Goal: Find specific page/section: Find specific page/section

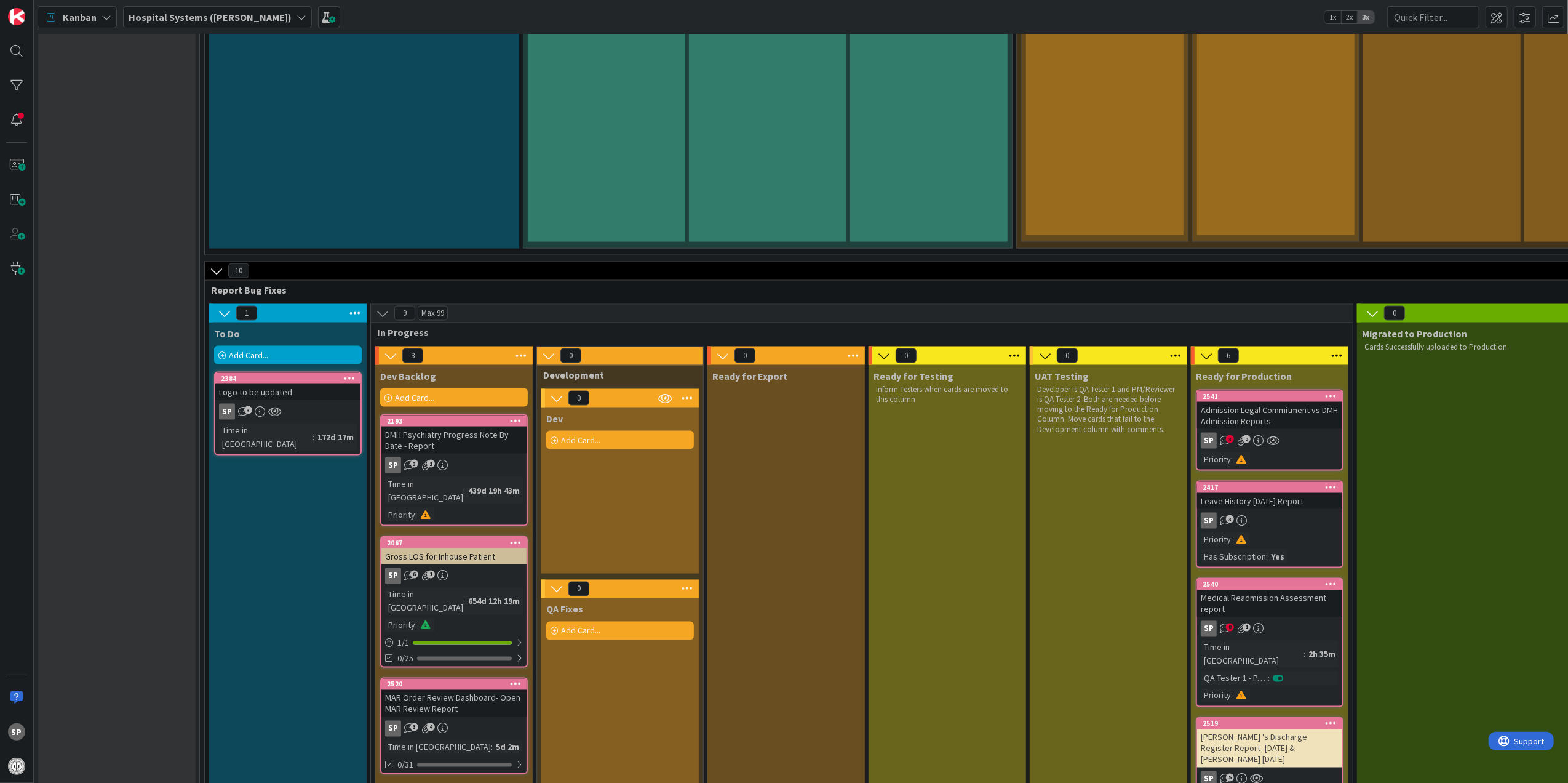
scroll to position [1805, 0]
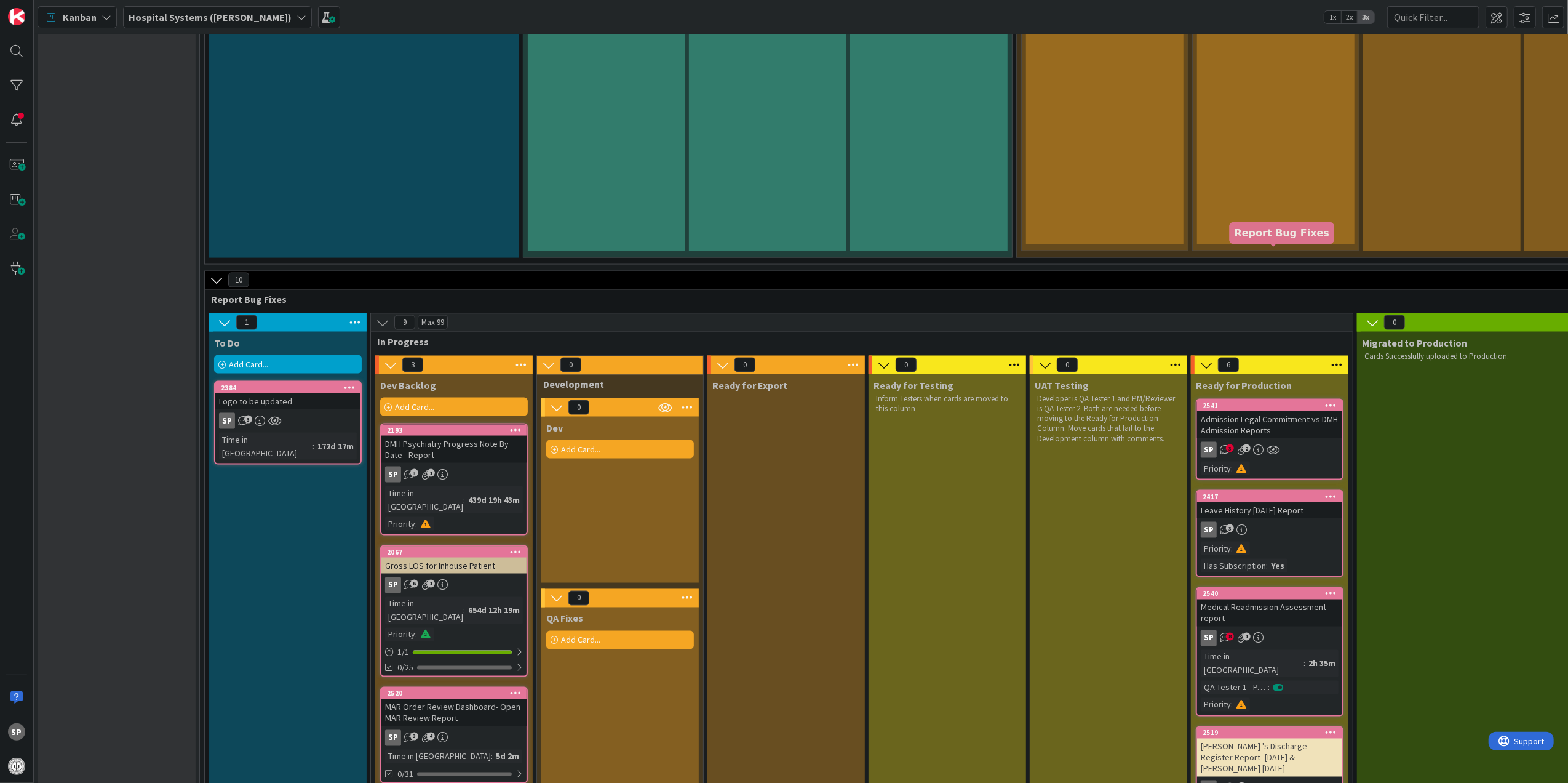
click at [1291, 411] on div "Admission Legal Commitment vs DMH Admission Reports" at bounding box center [1270, 425] width 146 height 27
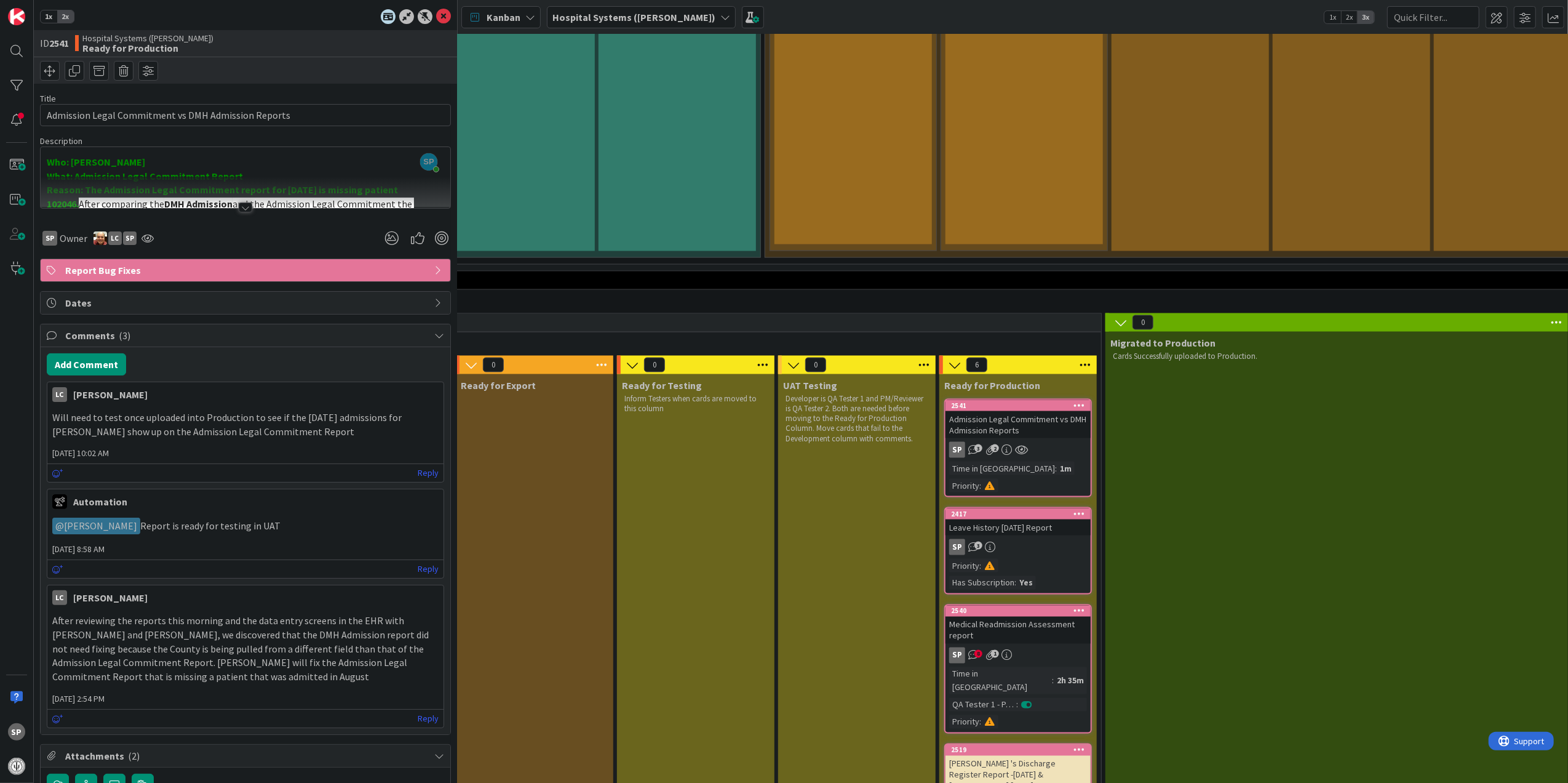
scroll to position [1805, 732]
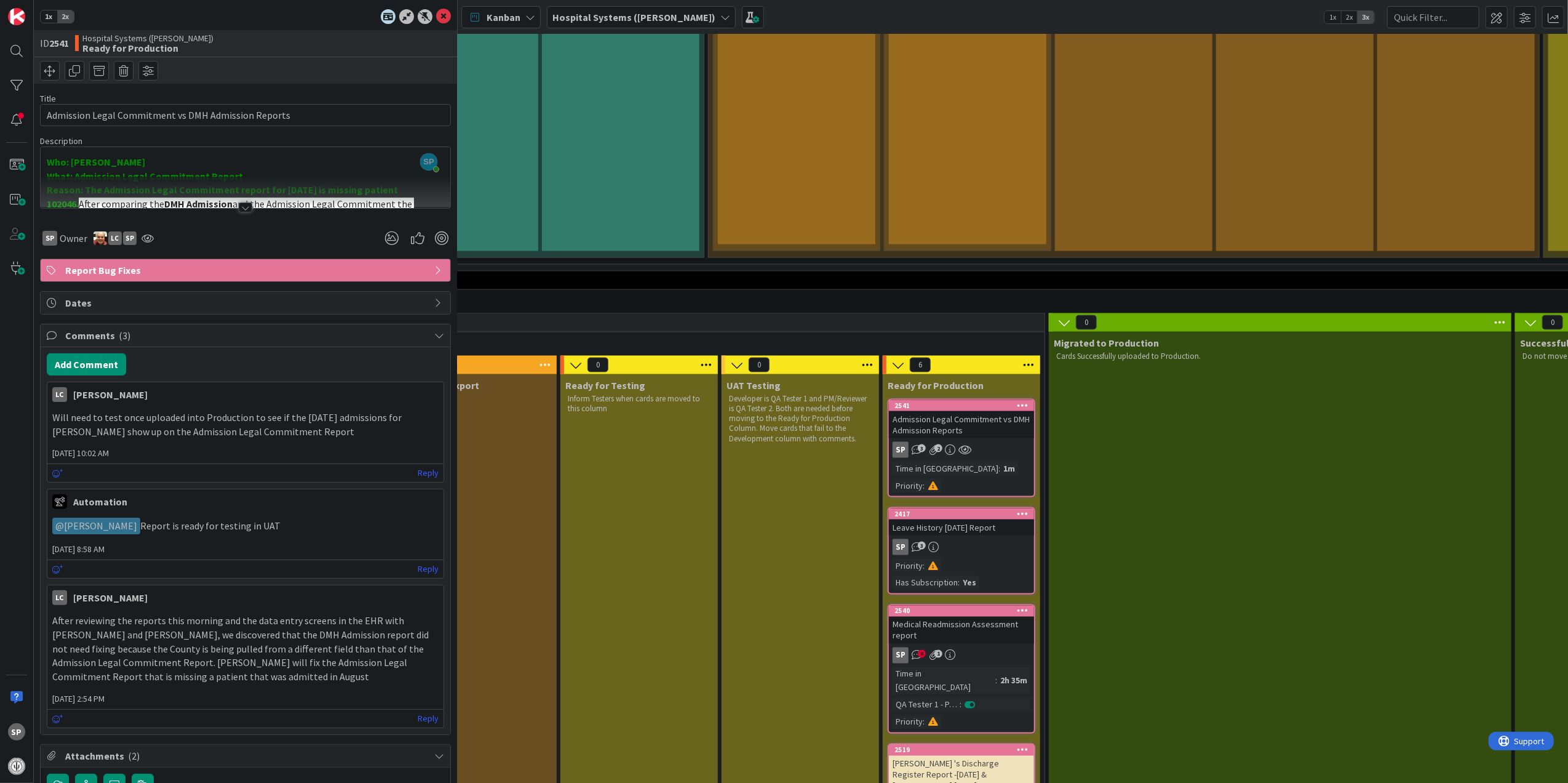
click at [997, 617] on div "Medical Readmission Assessment report" at bounding box center [962, 630] width 146 height 27
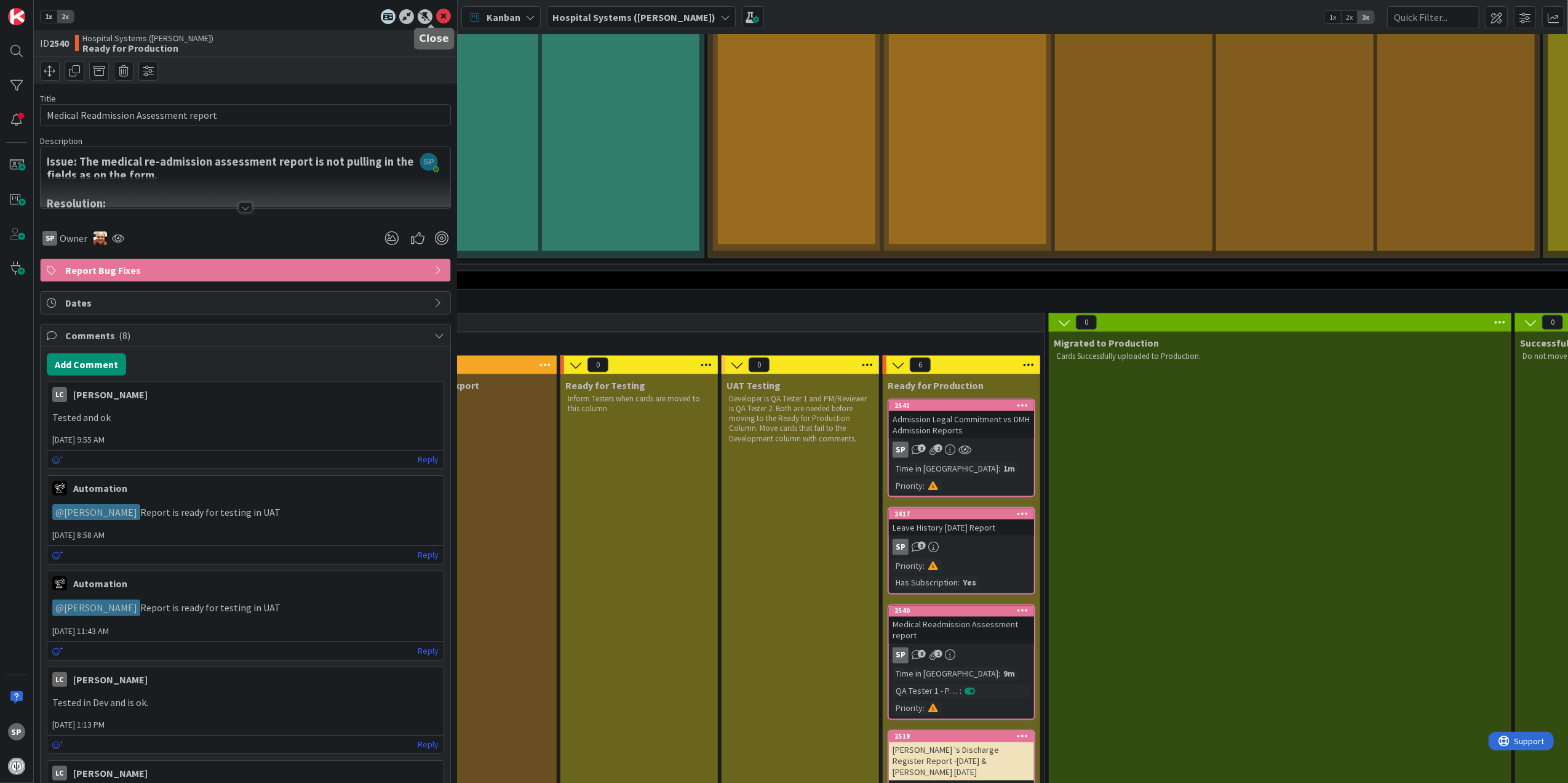
click at [437, 16] on icon at bounding box center [444, 16] width 14 height 14
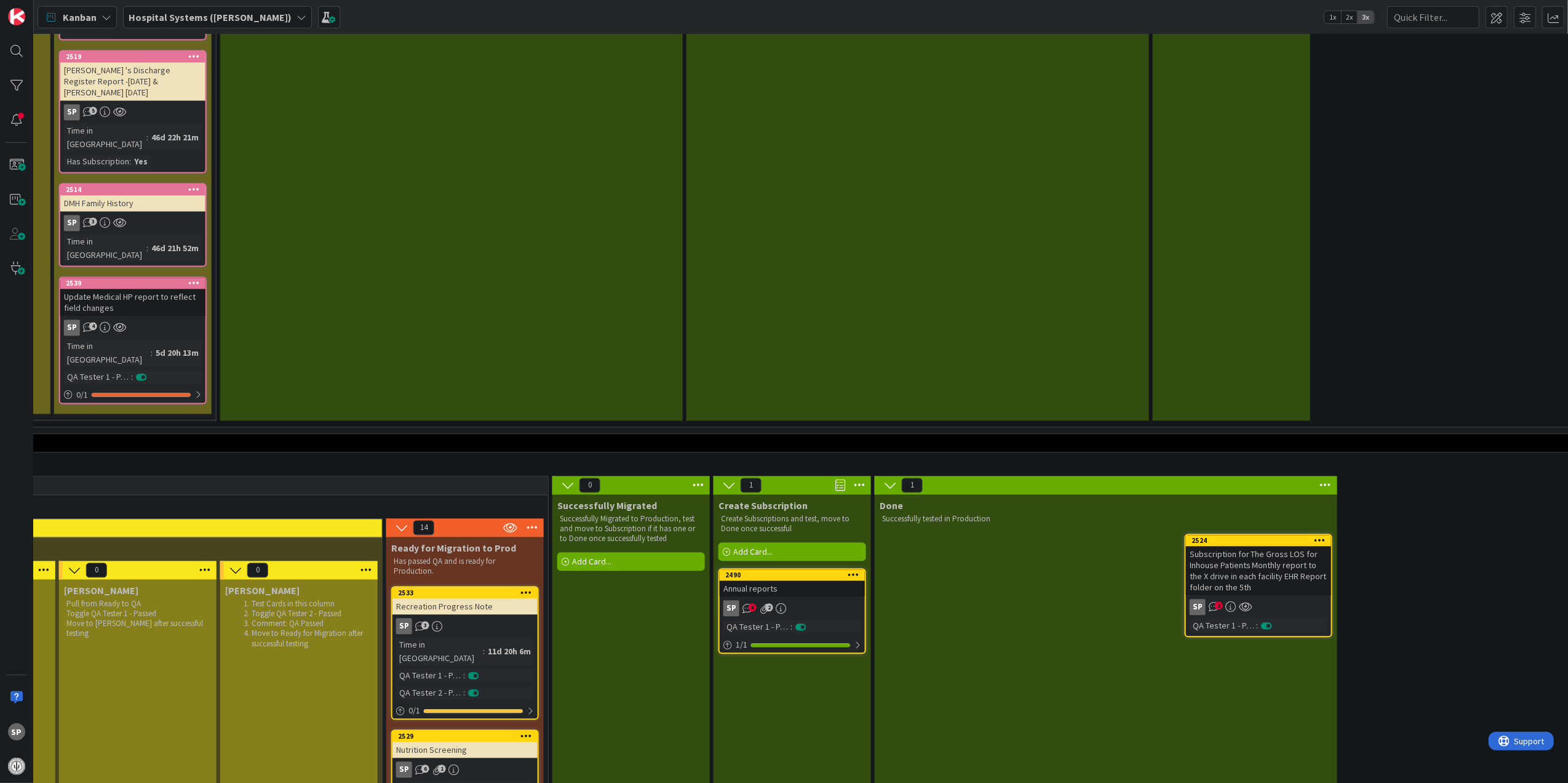
scroll to position [2462, 1137]
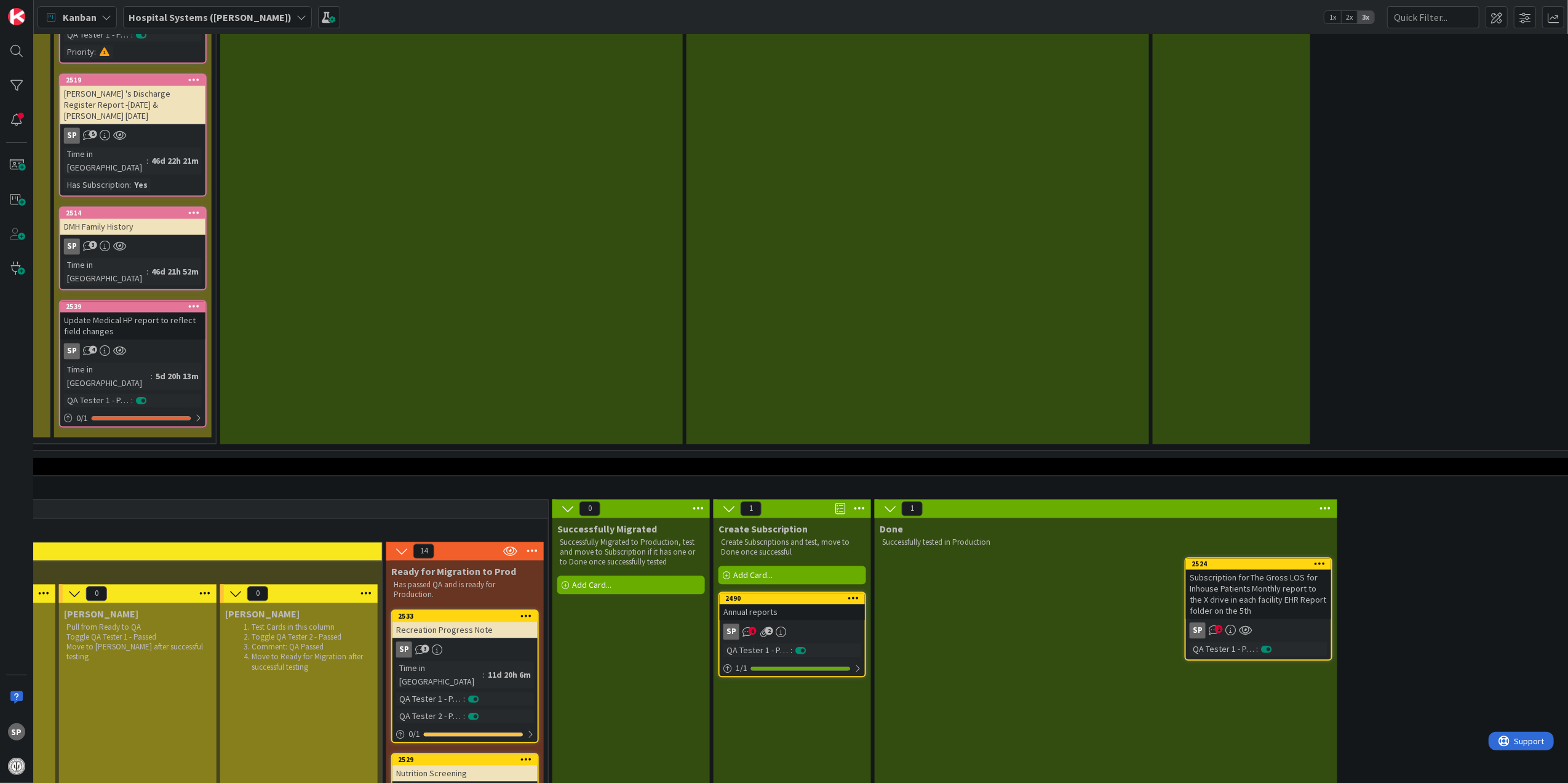
click at [1278, 570] on div "Subscription for The Gross LOS for Inhouse Patients Monthly report to the X dri…" at bounding box center [1258, 594] width 146 height 49
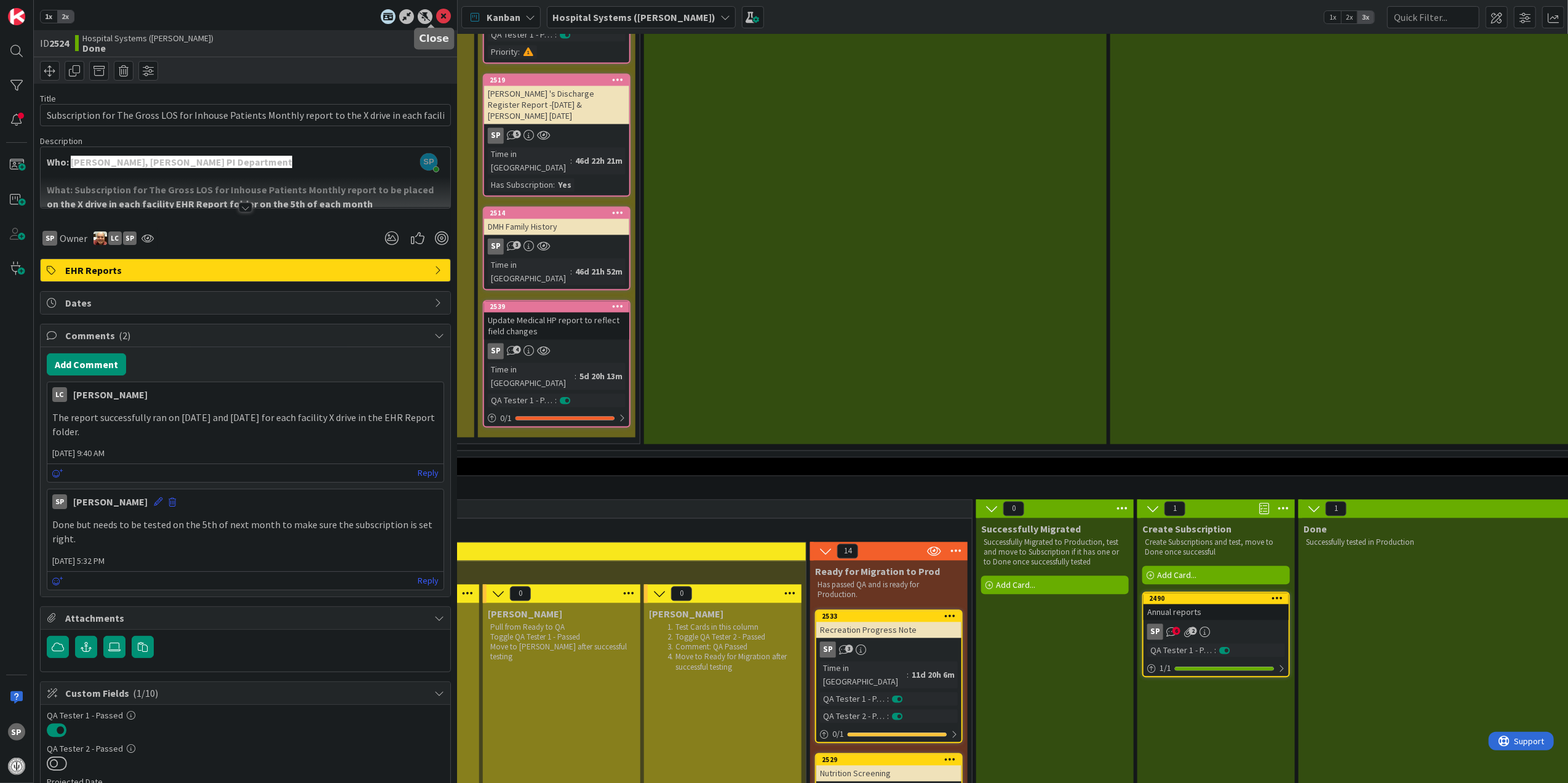
click at [437, 14] on icon at bounding box center [444, 16] width 14 height 14
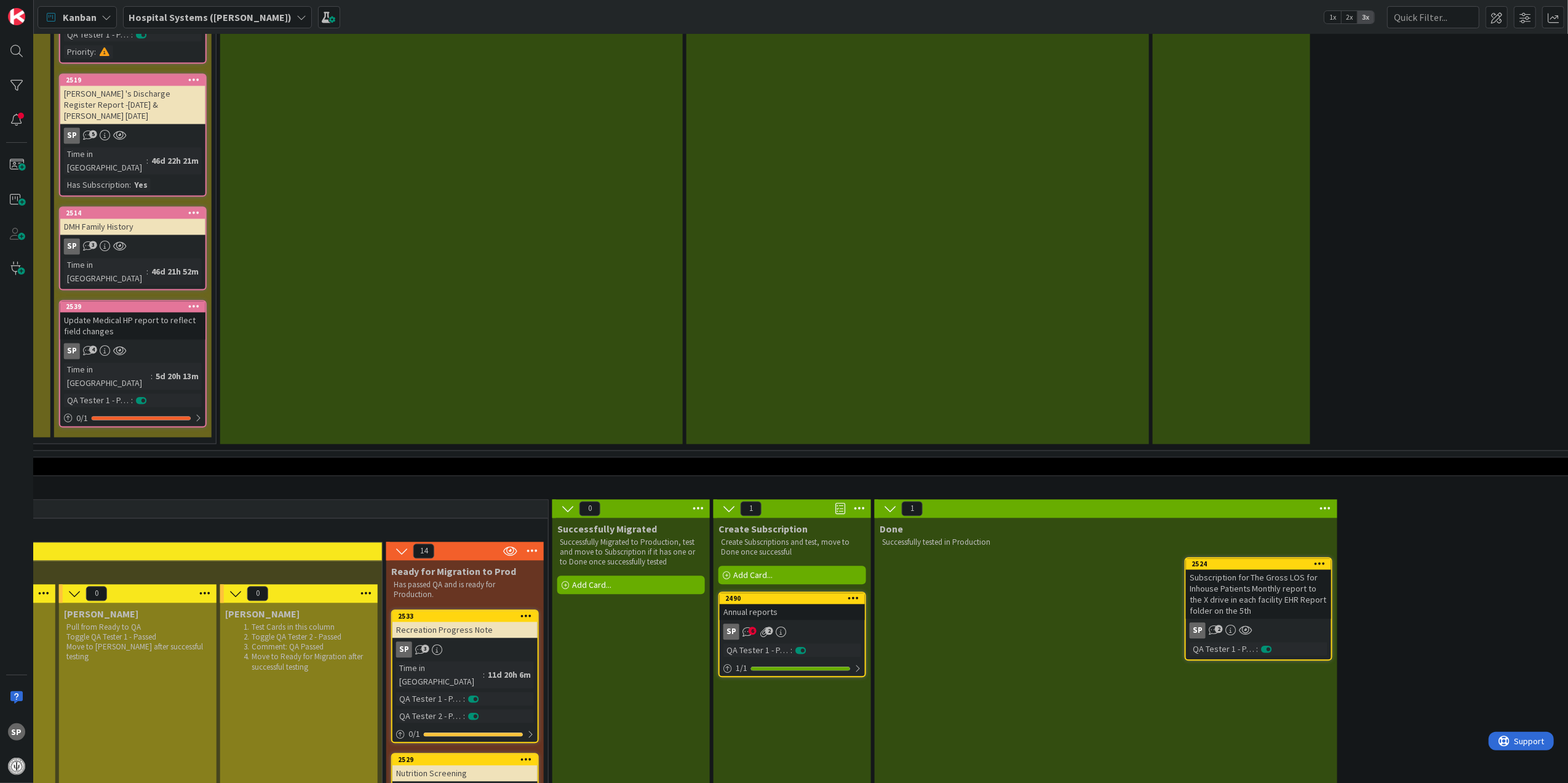
click at [835, 591] on link "2490 Annual reports SP 6 2 QA Tester 1 - Passed : 1 / 1" at bounding box center [792, 634] width 147 height 86
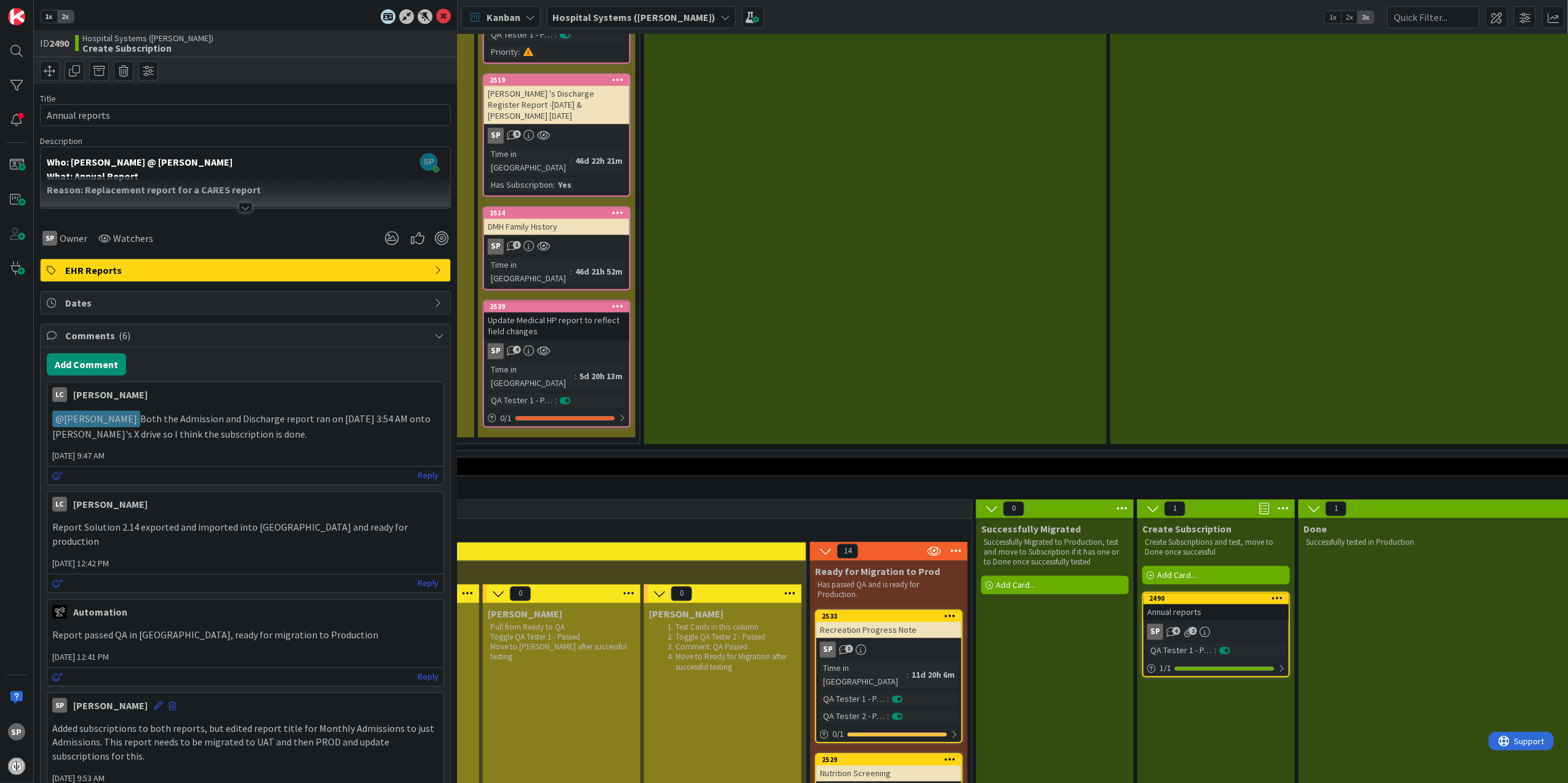
click at [239, 203] on div at bounding box center [245, 207] width 14 height 10
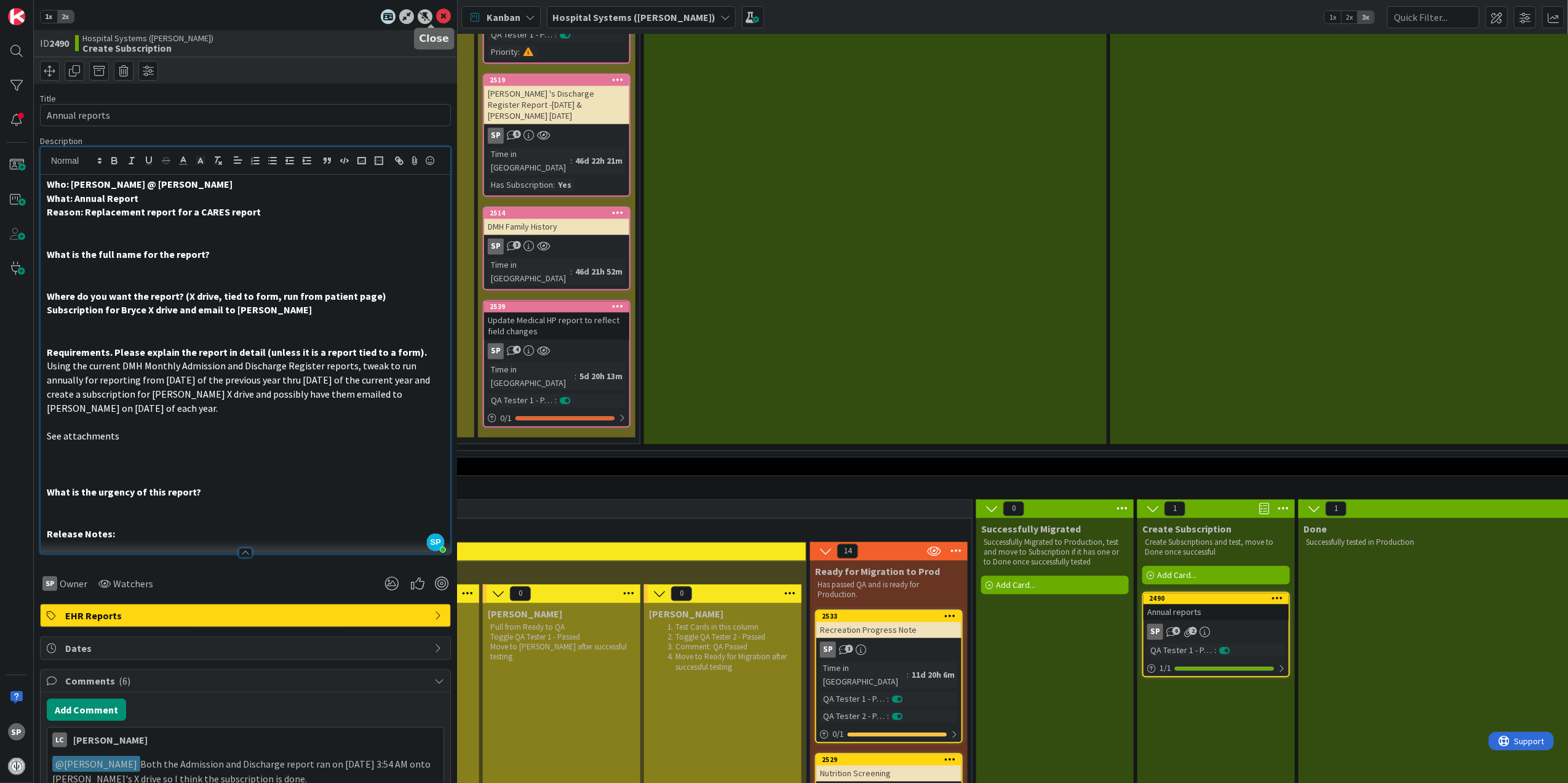
click at [437, 13] on icon at bounding box center [444, 16] width 14 height 14
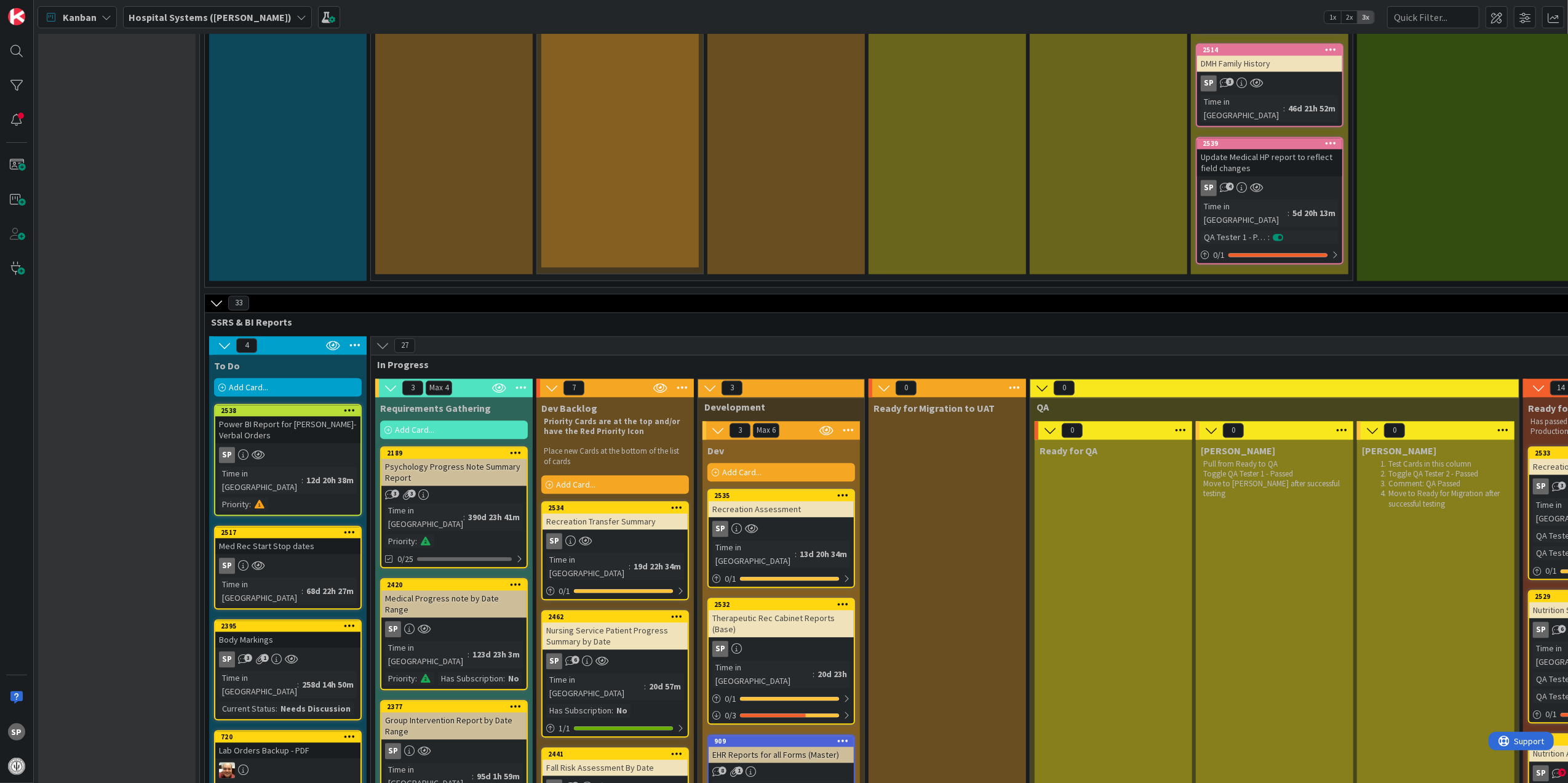
scroll to position [2626, 0]
